Goal: Task Accomplishment & Management: Manage account settings

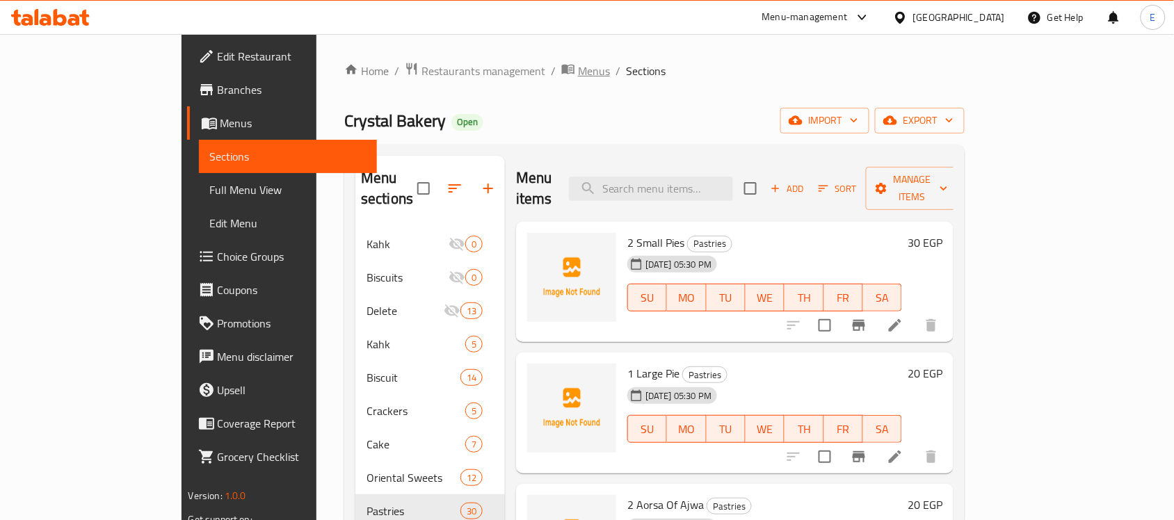
click at [578, 74] on span "Menus" at bounding box center [594, 71] width 32 height 17
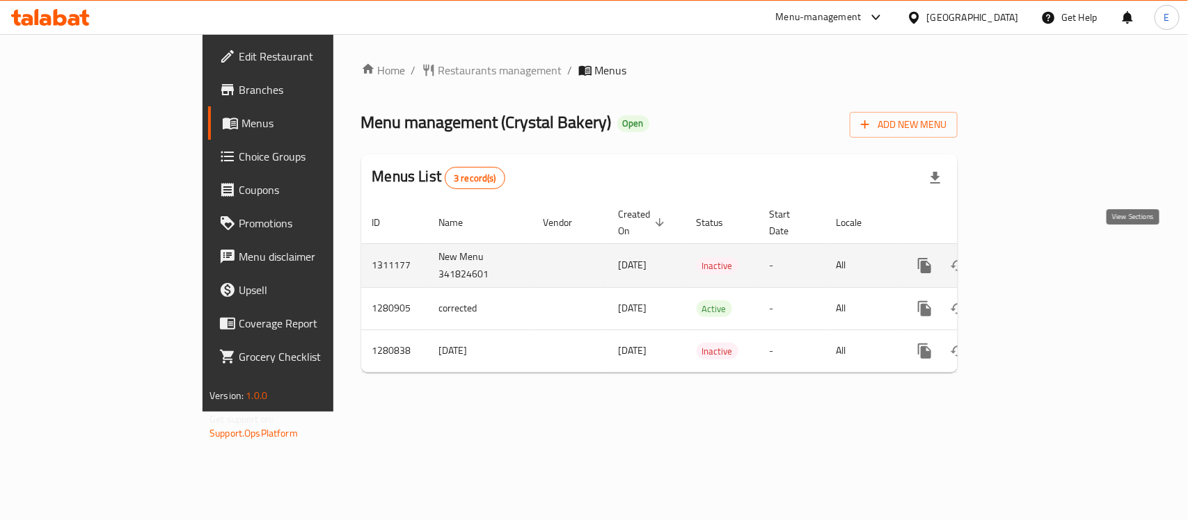
click at [1033, 257] on icon "enhanced table" at bounding box center [1024, 265] width 17 height 17
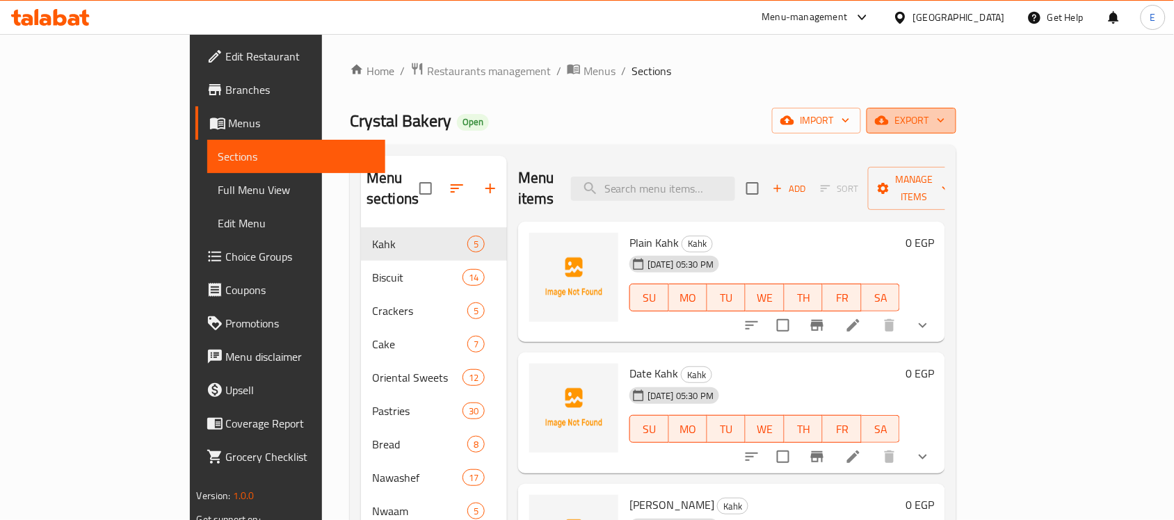
click at [946, 113] on span "export" at bounding box center [911, 120] width 67 height 17
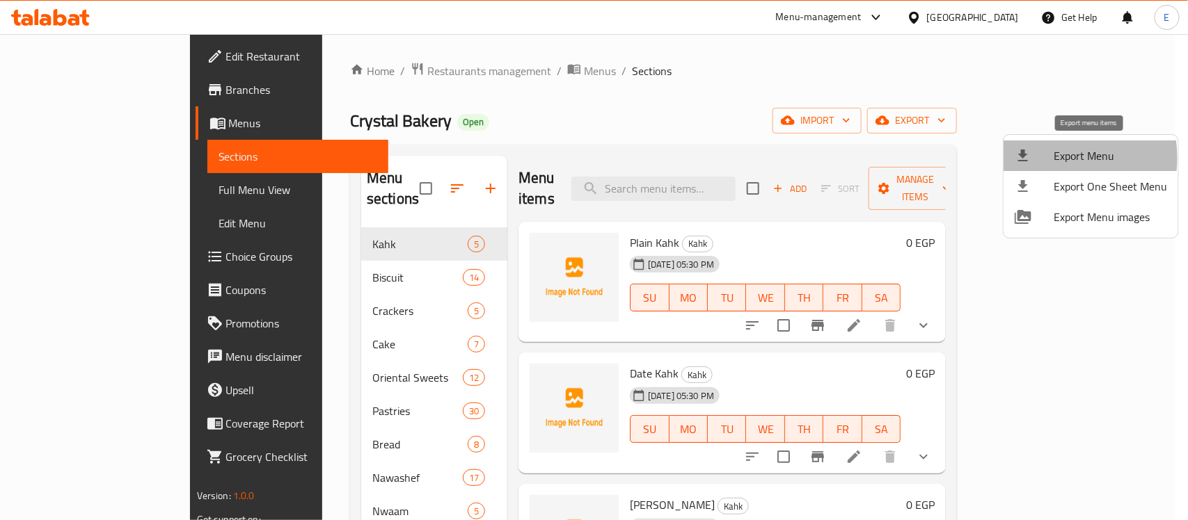
click at [1045, 158] on div at bounding box center [1033, 155] width 39 height 17
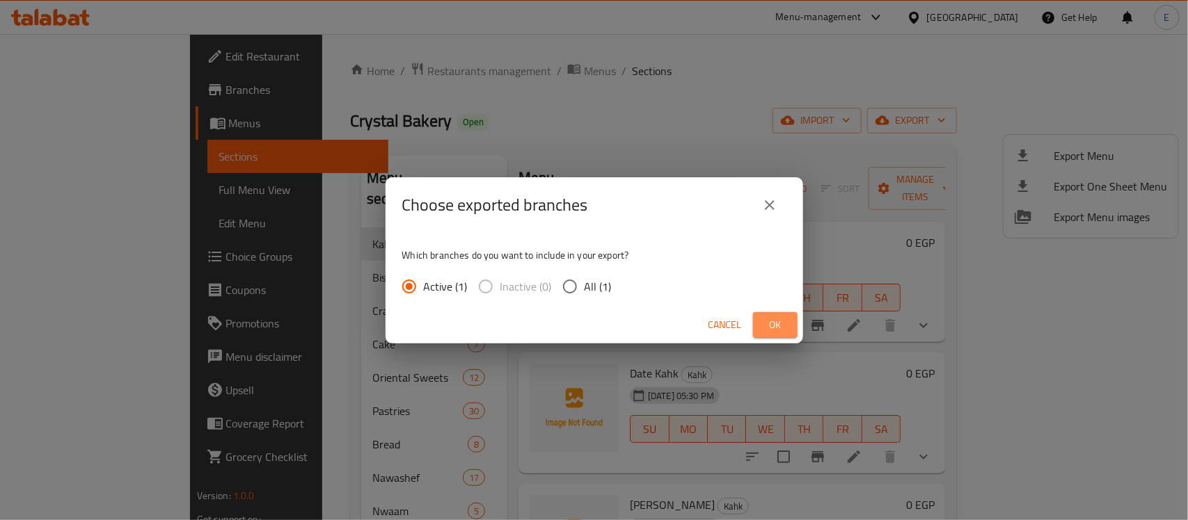
click at [769, 329] on span "Ok" at bounding box center [775, 325] width 22 height 17
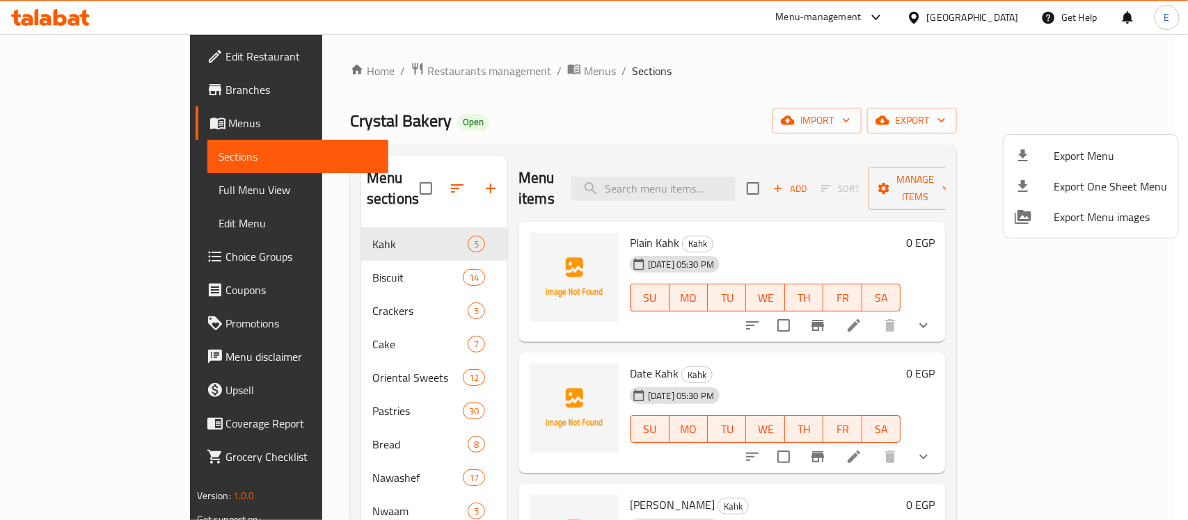
click at [88, 190] on div at bounding box center [594, 260] width 1188 height 520
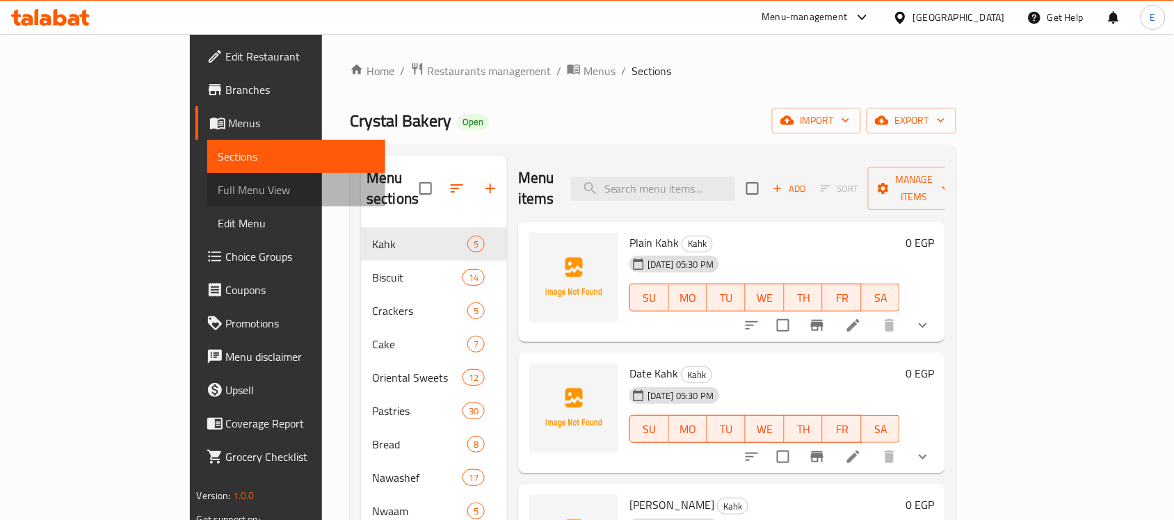
click at [218, 190] on span "Full Menu View" at bounding box center [296, 190] width 157 height 17
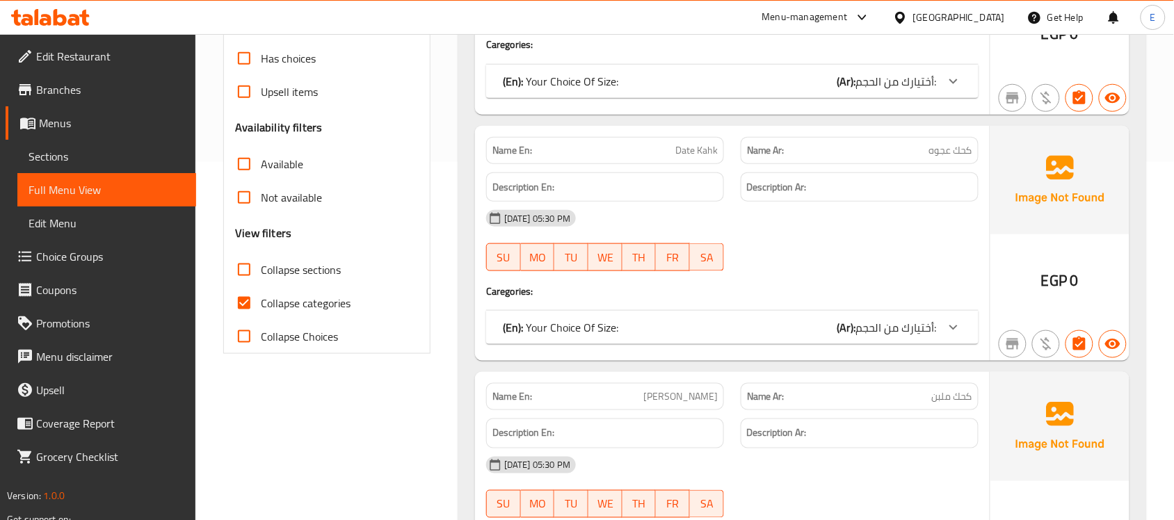
scroll to position [359, 0]
click at [297, 300] on span "Collapse categories" at bounding box center [306, 302] width 90 height 17
click at [261, 300] on input "Collapse categories" at bounding box center [244, 302] width 33 height 33
checkbox input "false"
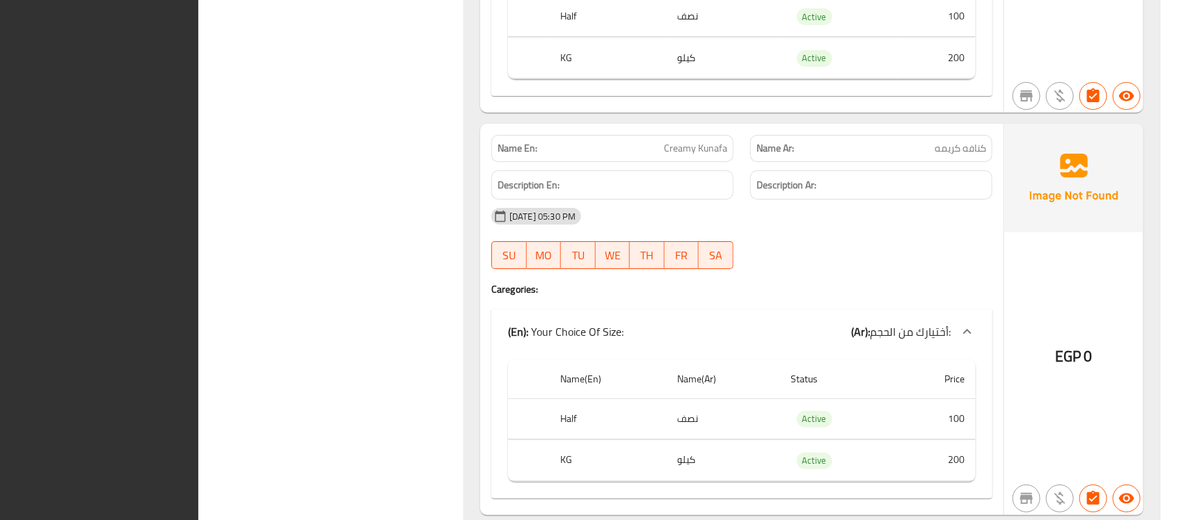
scroll to position [0, 0]
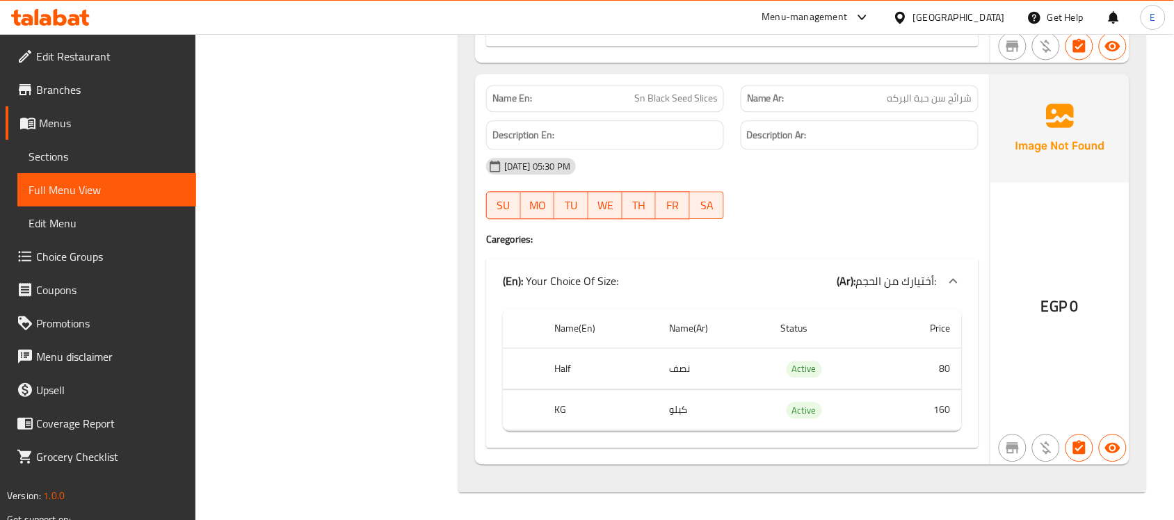
click at [74, 118] on span "Menus" at bounding box center [112, 123] width 146 height 17
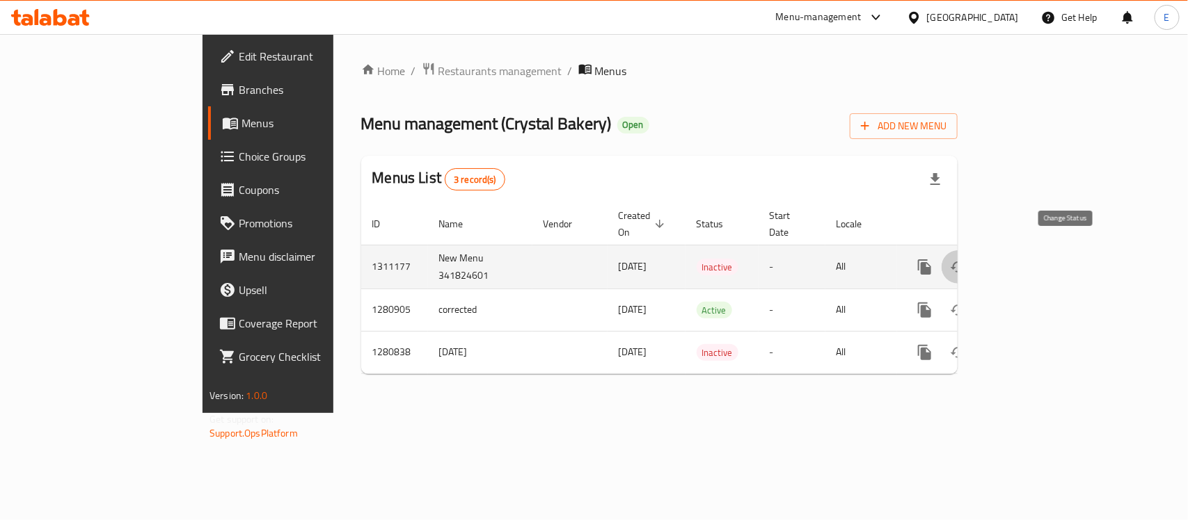
click at [966, 259] on icon "enhanced table" at bounding box center [958, 267] width 17 height 17
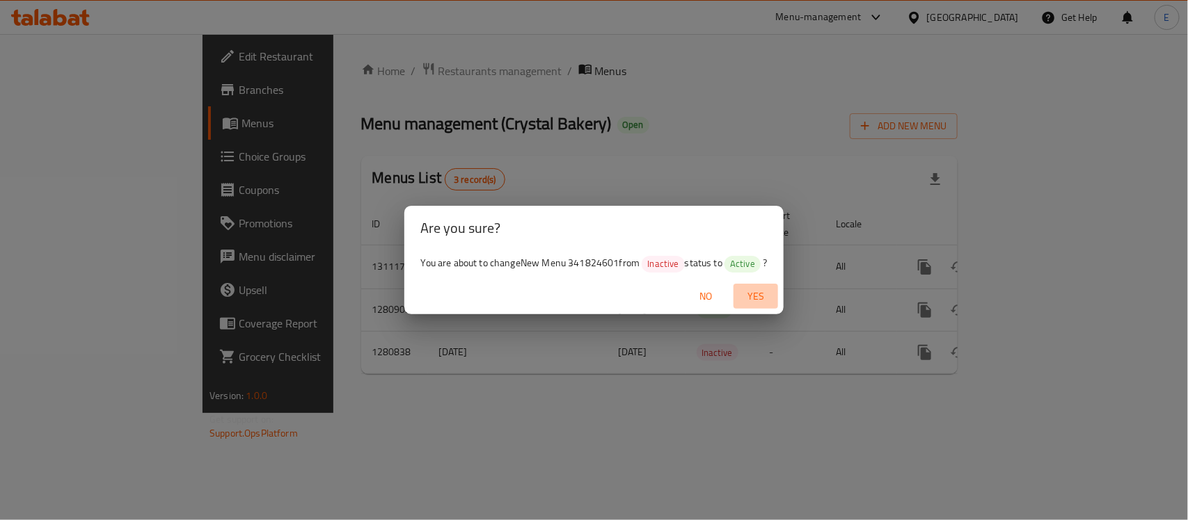
click at [767, 291] on span "Yes" at bounding box center [755, 296] width 33 height 17
